Goal: Information Seeking & Learning: Learn about a topic

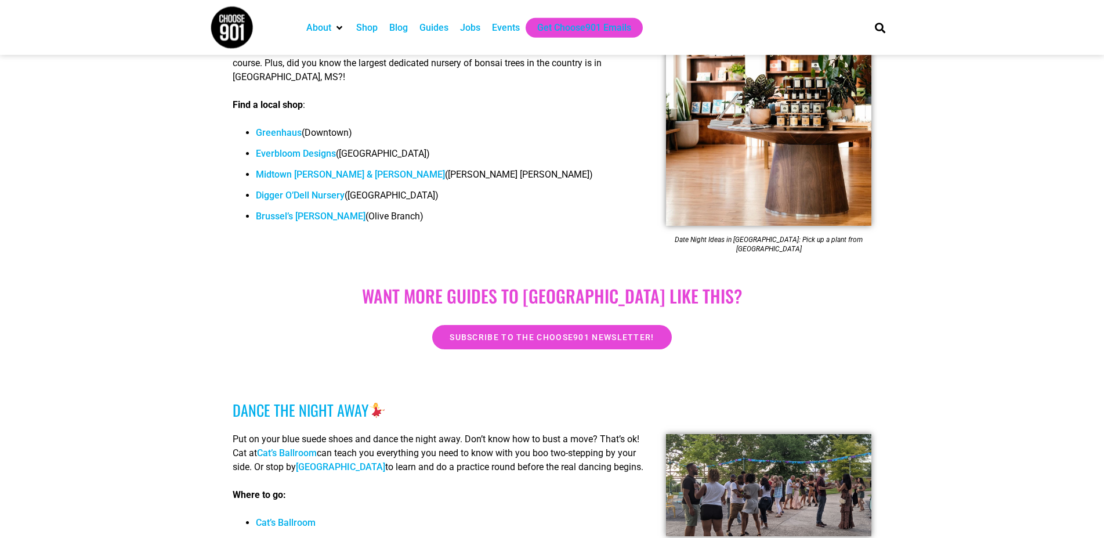
scroll to position [651, 0]
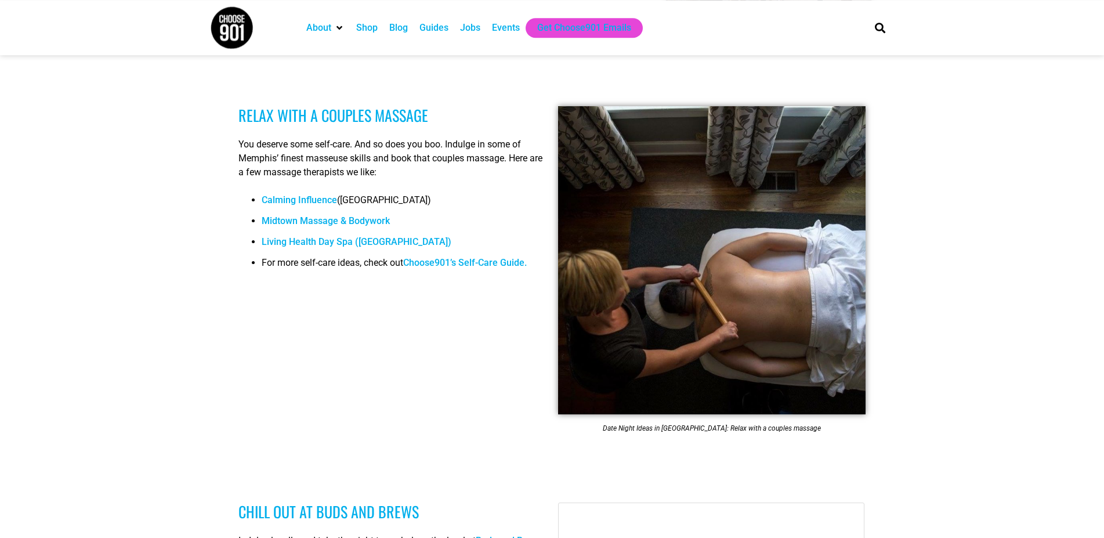
scroll to position [1124, 0]
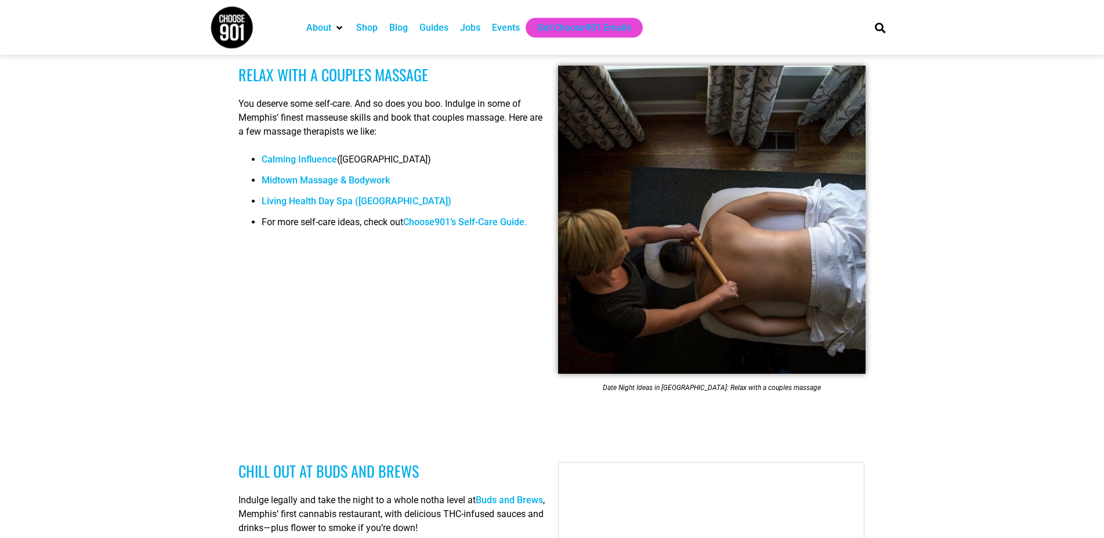
scroll to position [1302, 0]
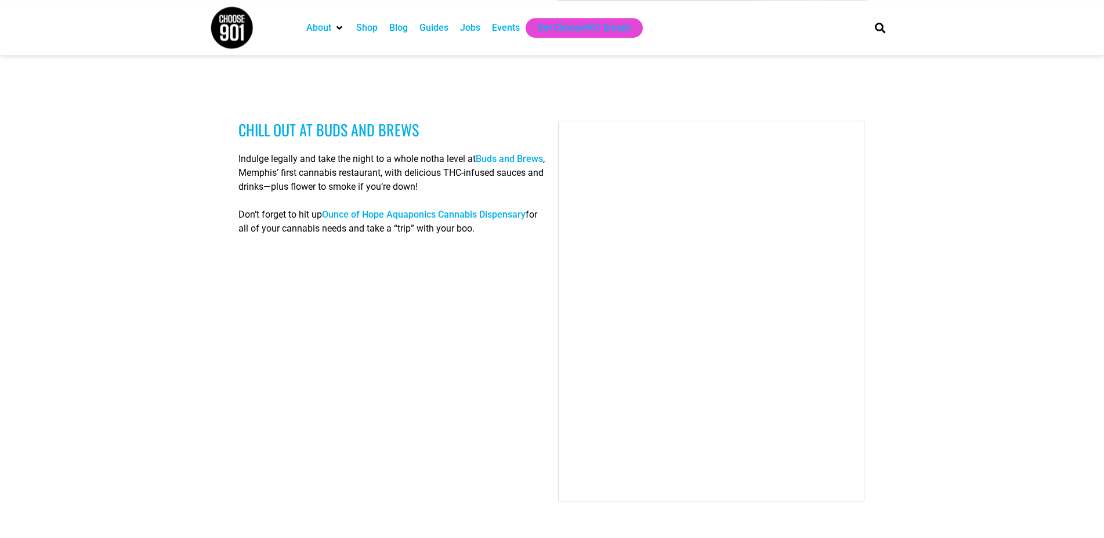
scroll to position [1538, 0]
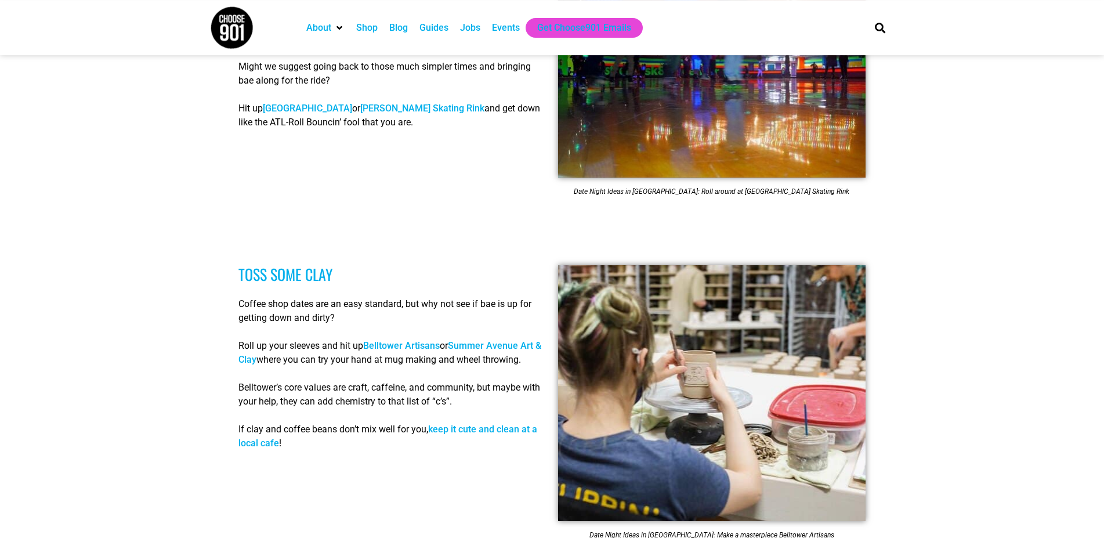
scroll to position [2130, 0]
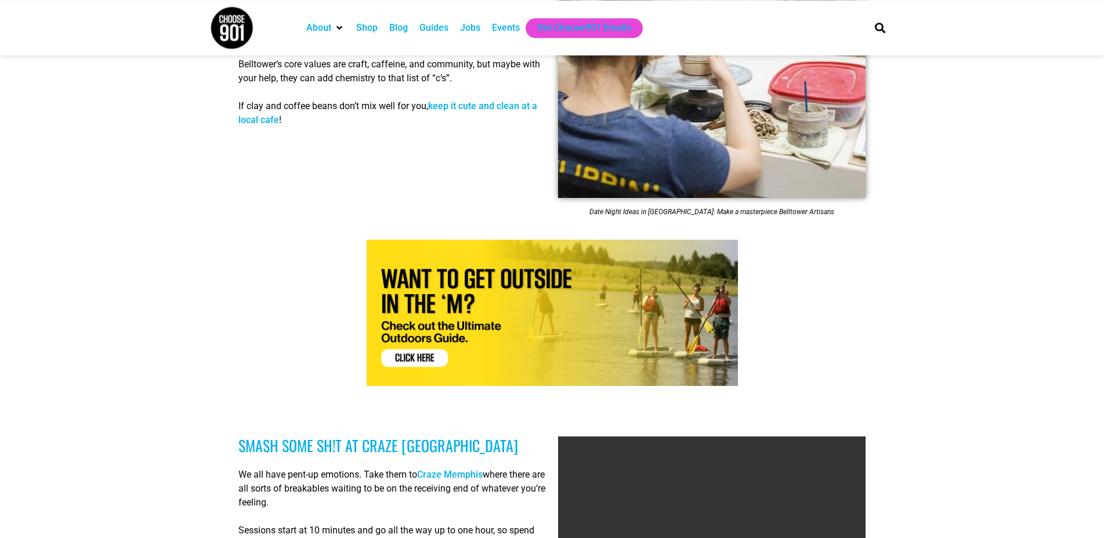
scroll to position [2603, 0]
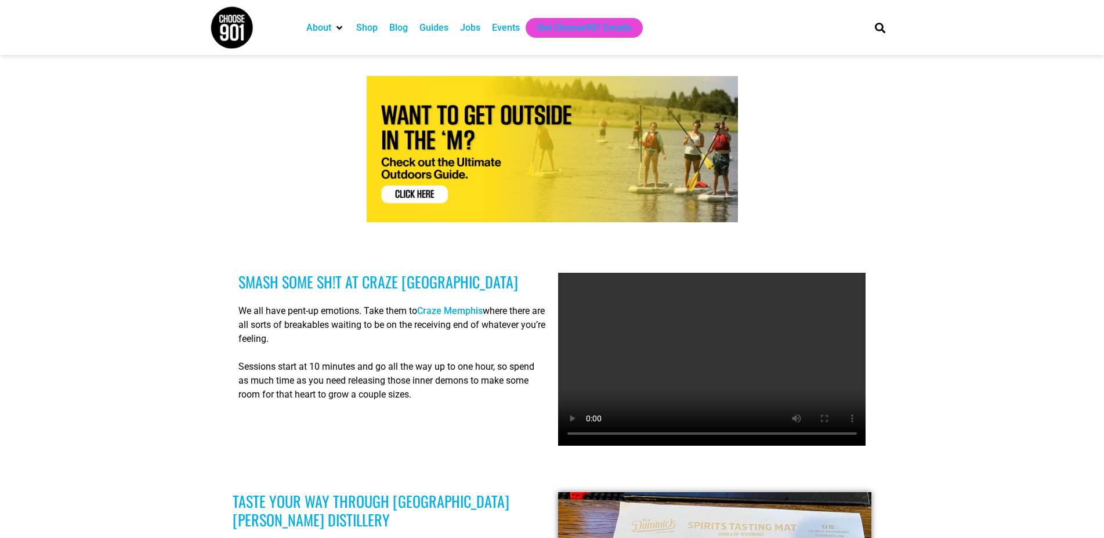
drag, startPoint x: 204, startPoint y: 381, endPoint x: 213, endPoint y: 322, distance: 60.0
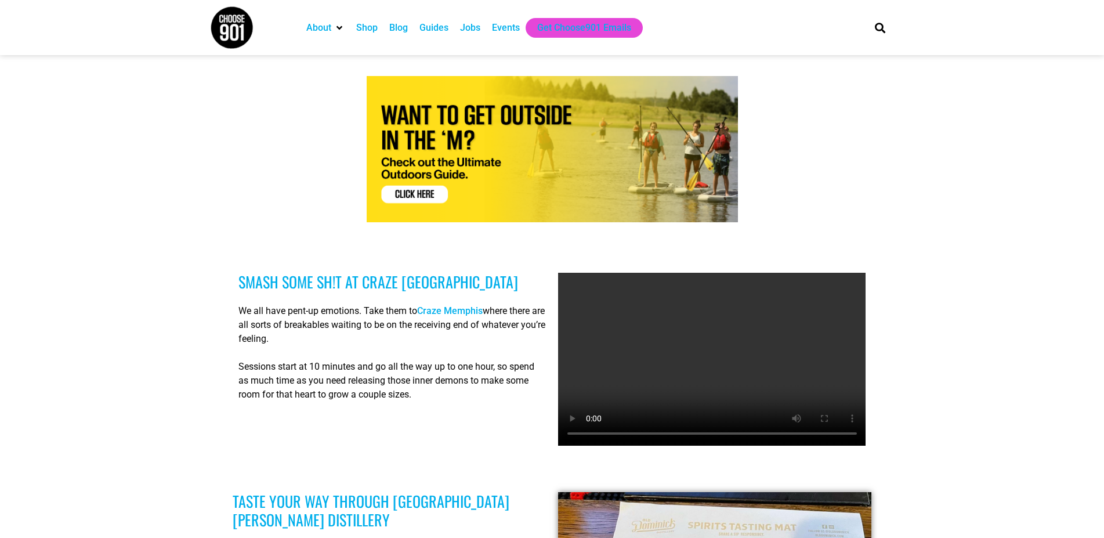
drag, startPoint x: 214, startPoint y: 316, endPoint x: 212, endPoint y: 293, distance: 22.7
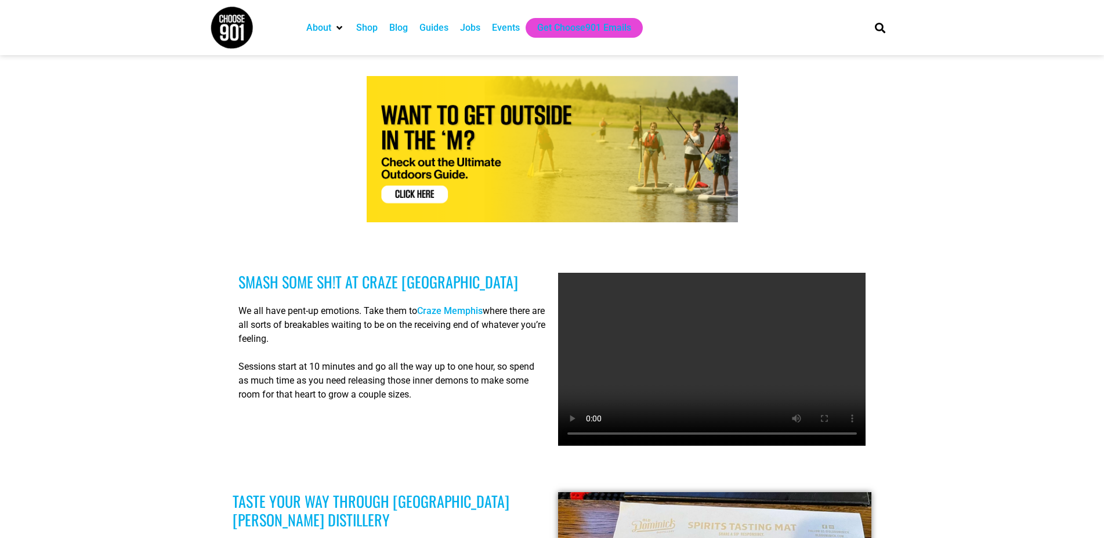
drag, startPoint x: 201, startPoint y: 302, endPoint x: 212, endPoint y: 371, distance: 69.9
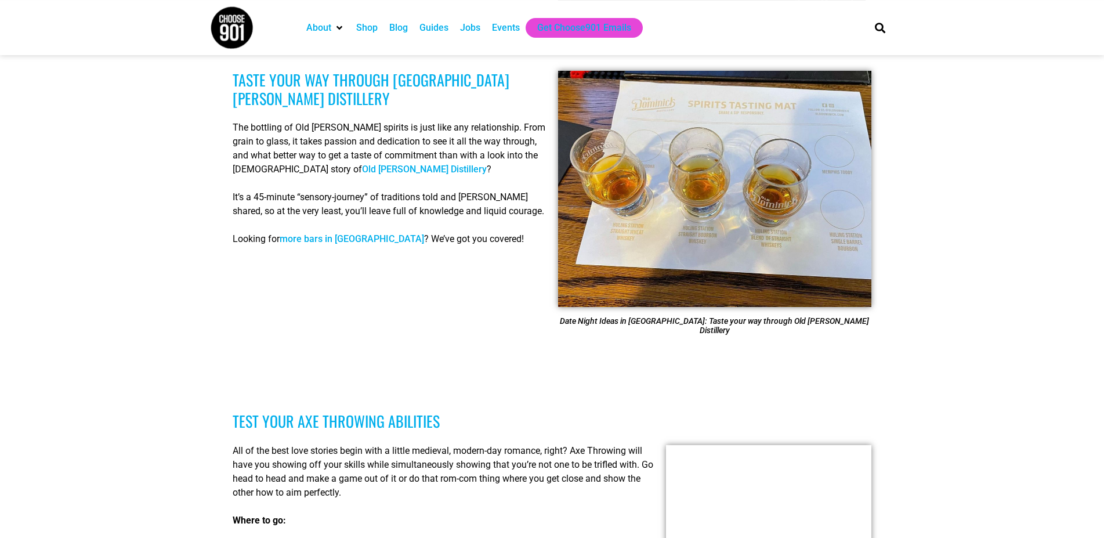
scroll to position [3077, 0]
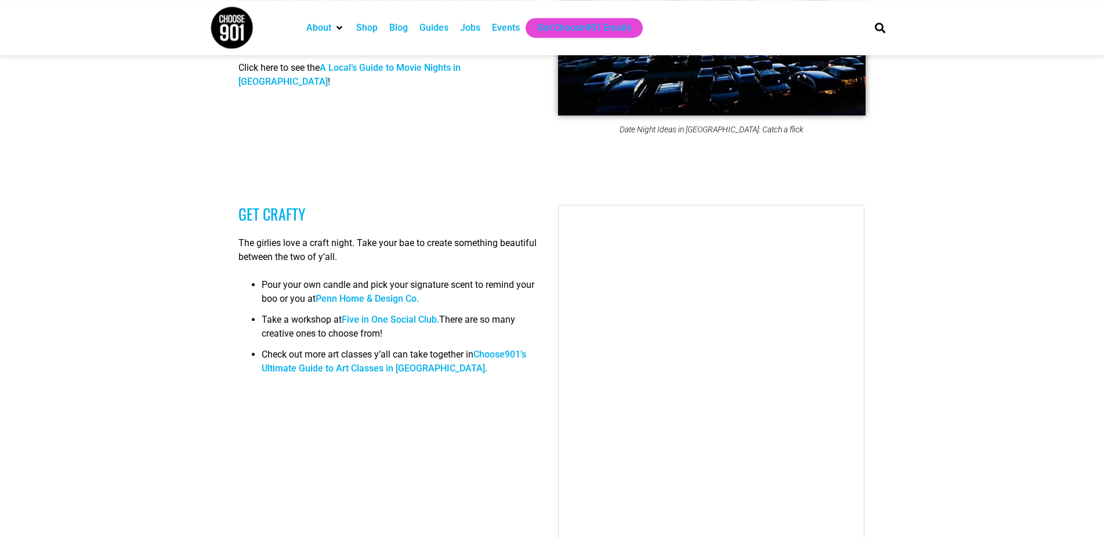
scroll to position [3905, 0]
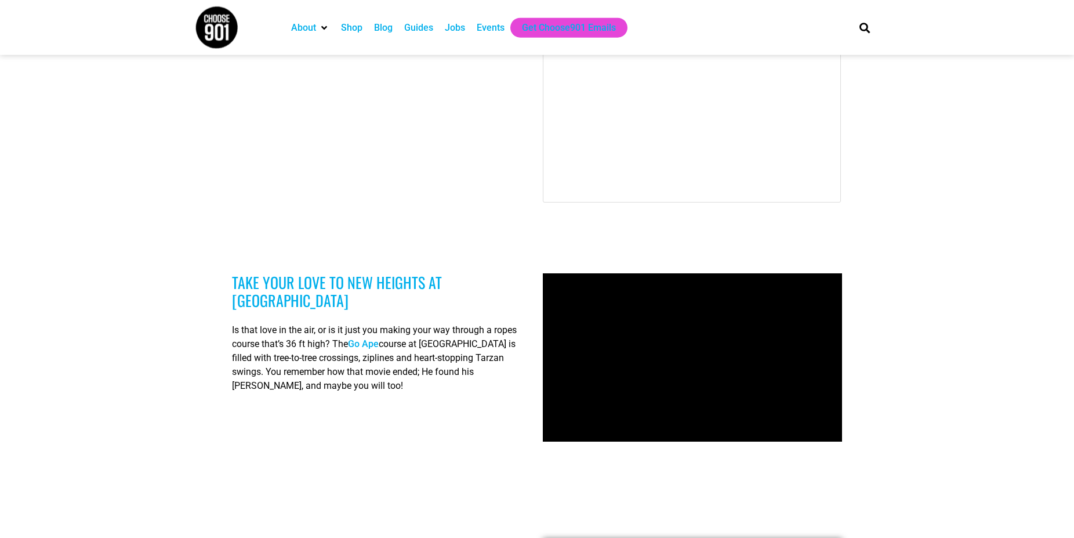
scroll to position [4320, 0]
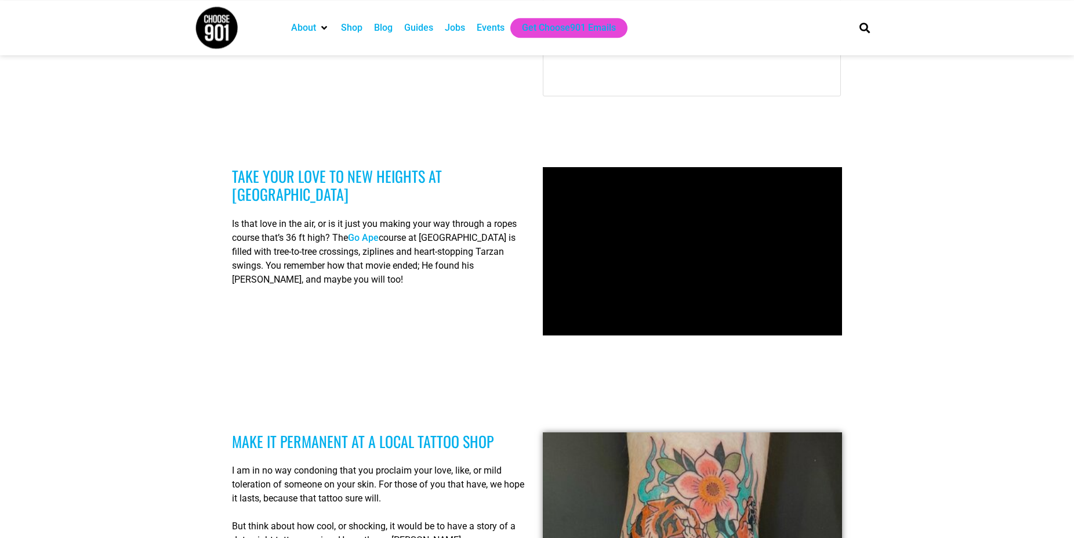
scroll to position [4616, 0]
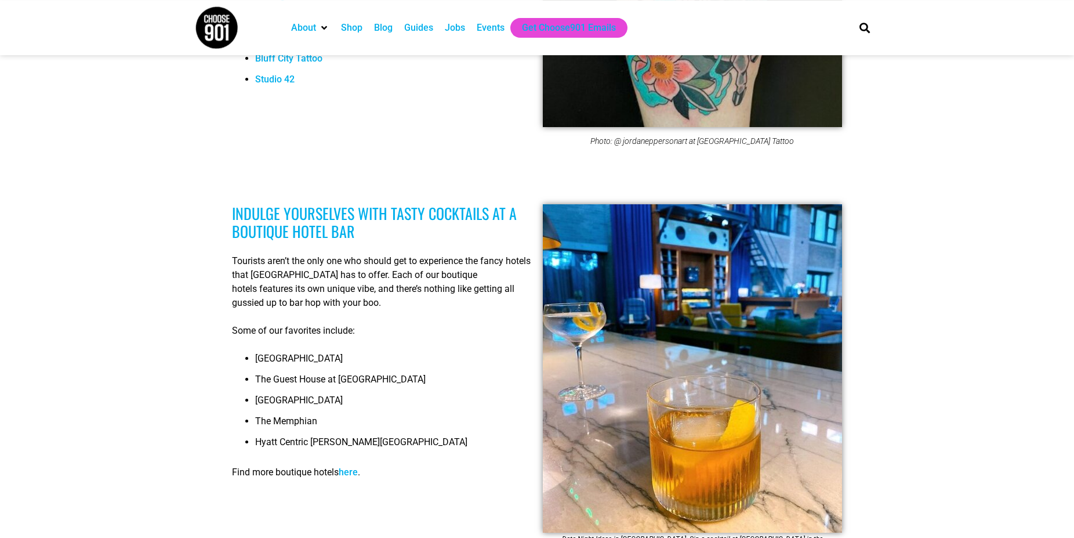
scroll to position [5089, 0]
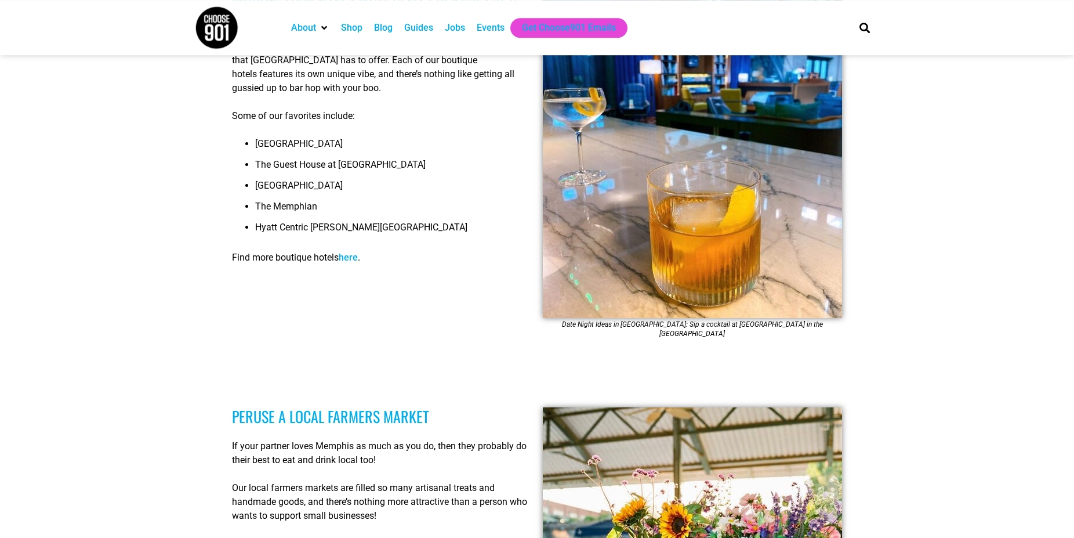
scroll to position [5444, 0]
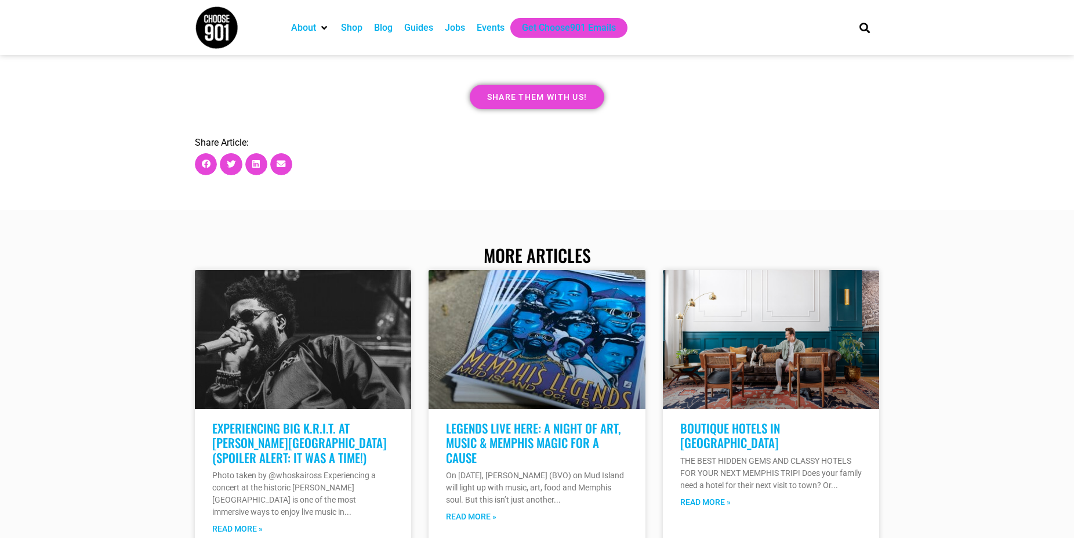
scroll to position [6923, 0]
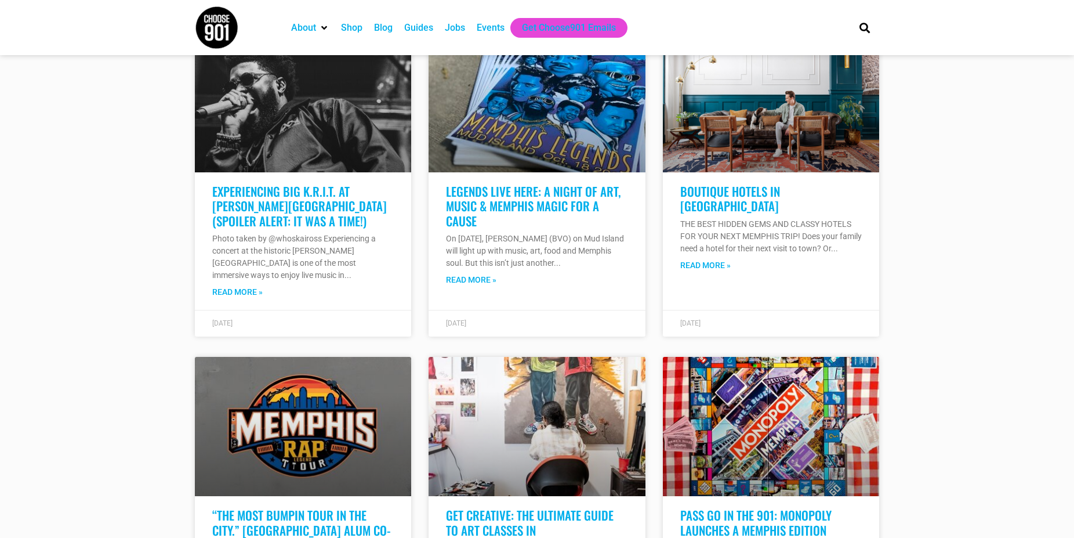
click at [149, 207] on div at bounding box center [537, 377] width 1074 height 809
drag, startPoint x: 109, startPoint y: 281, endPoint x: 113, endPoint y: 314, distance: 33.3
click at [109, 282] on div at bounding box center [537, 377] width 1074 height 809
click at [118, 365] on div at bounding box center [537, 377] width 1074 height 809
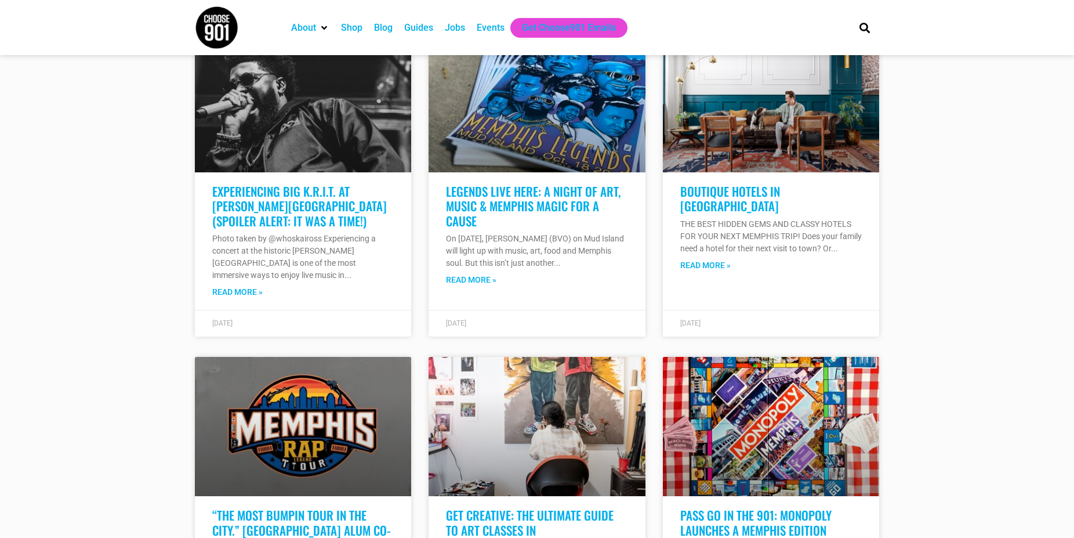
click at [118, 365] on div at bounding box center [537, 377] width 1074 height 809
drag, startPoint x: 114, startPoint y: 339, endPoint x: 134, endPoint y: 343, distance: 20.6
click at [116, 339] on div at bounding box center [537, 377] width 1074 height 809
click at [136, 345] on div at bounding box center [537, 377] width 1074 height 809
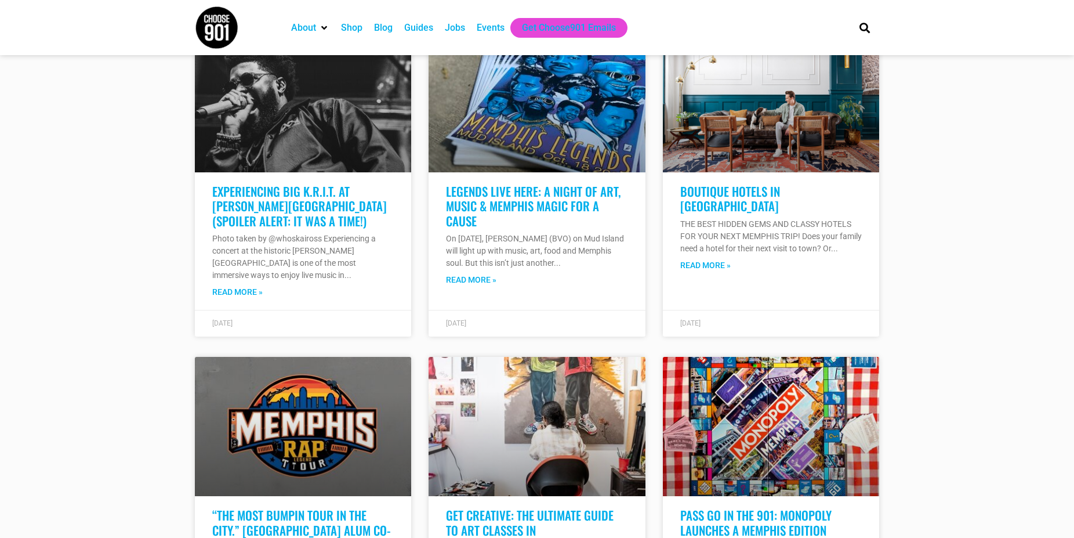
click at [136, 345] on div at bounding box center [537, 377] width 1074 height 809
click at [85, 359] on div at bounding box center [537, 377] width 1074 height 809
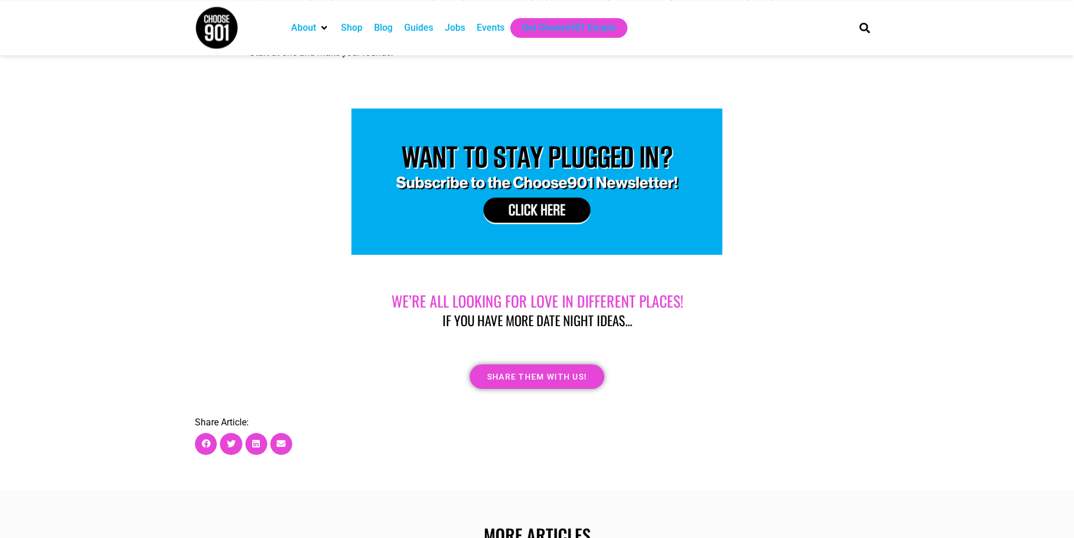
scroll to position [6391, 0]
